Goal: Information Seeking & Learning: Learn about a topic

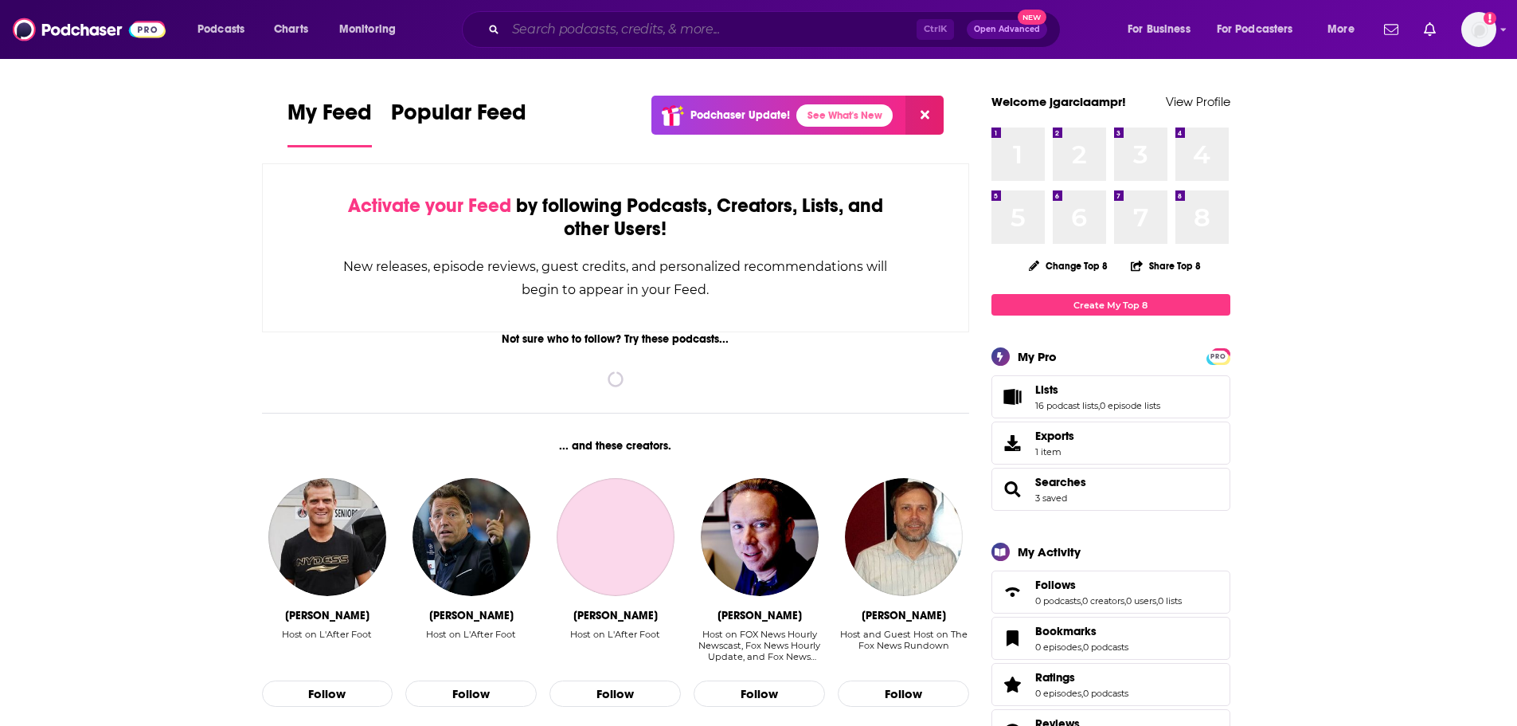
click at [642, 20] on input "Search podcasts, credits, & more..." at bounding box center [711, 29] width 411 height 25
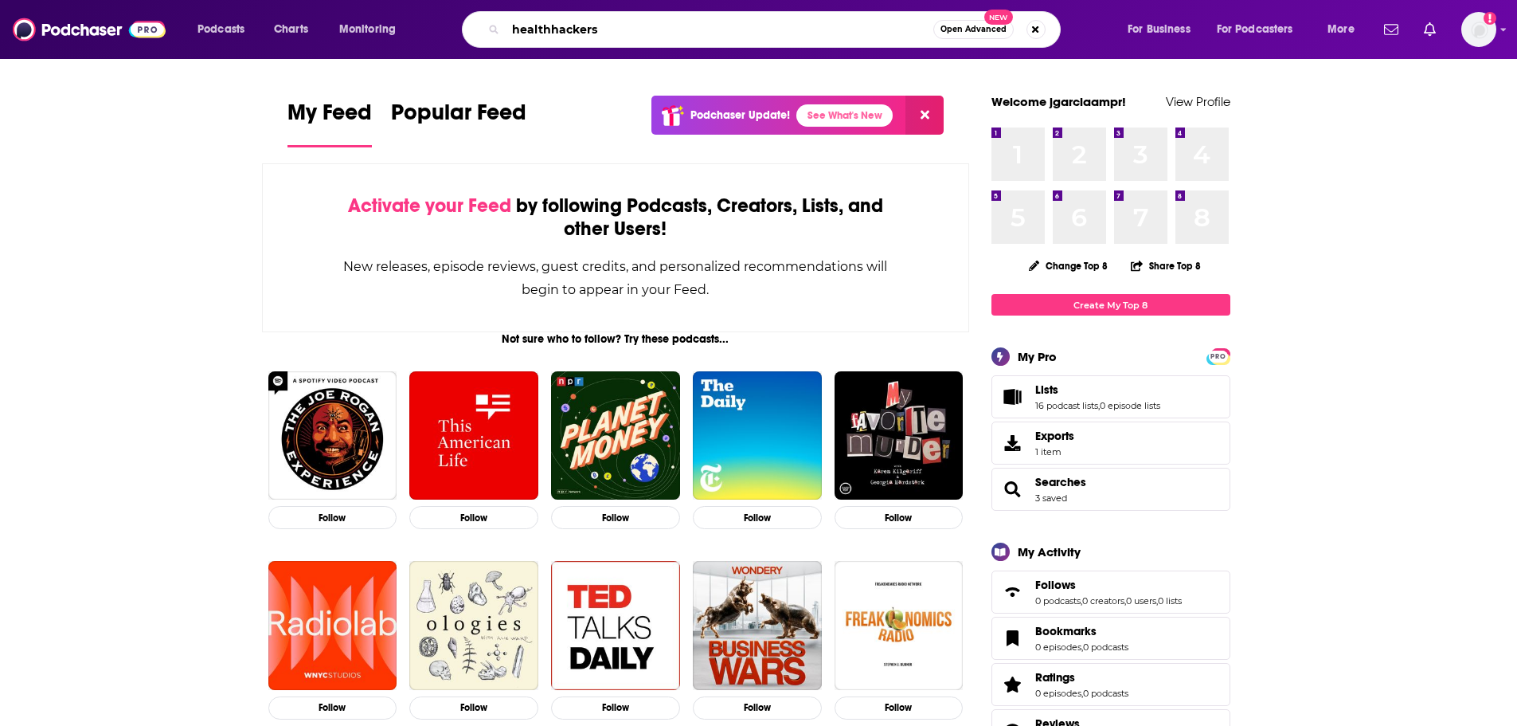
type input "healthhackers"
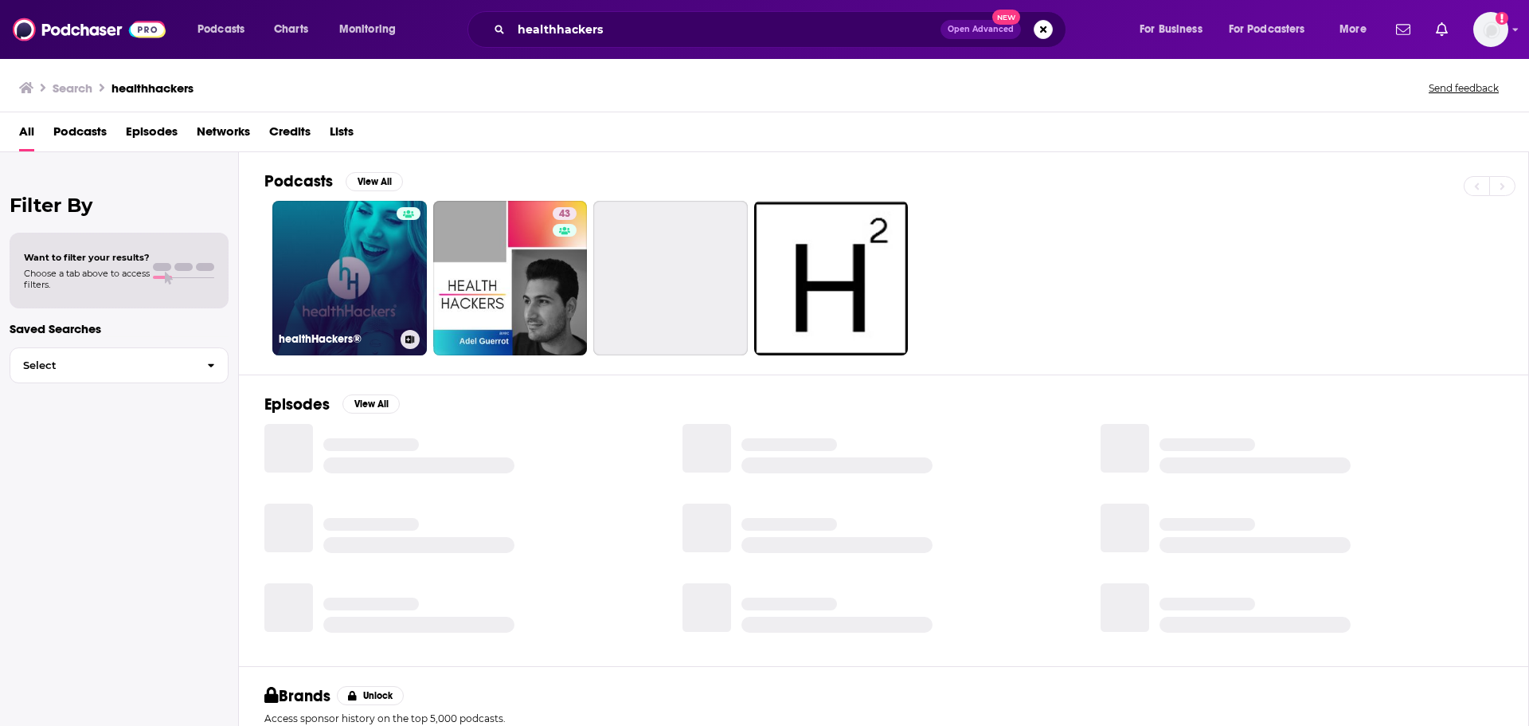
click at [350, 283] on link "healthHackers®" at bounding box center [349, 278] width 155 height 155
